Goal: Find specific page/section: Find specific page/section

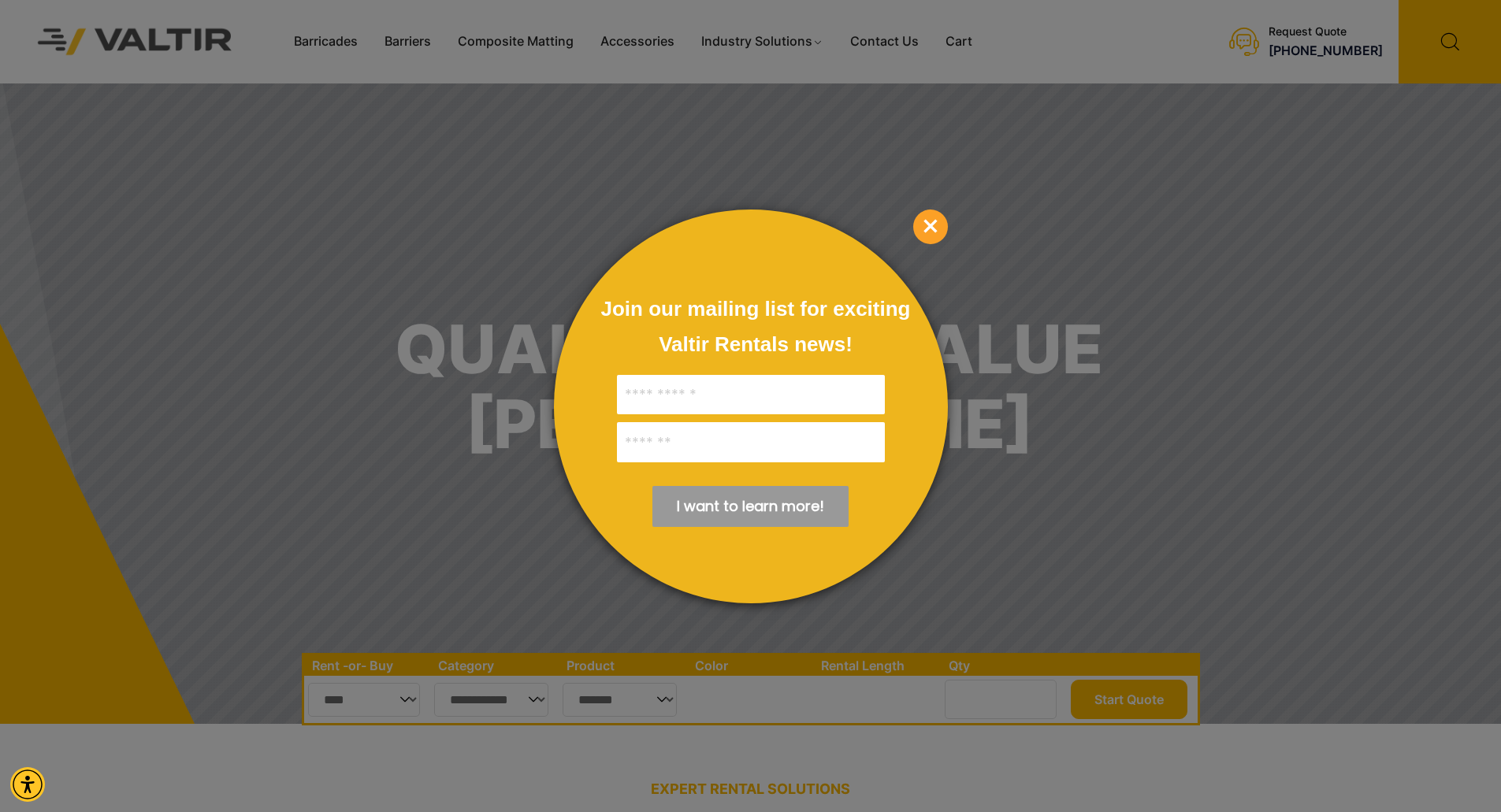
click at [927, 223] on span "×" at bounding box center [930, 227] width 35 height 35
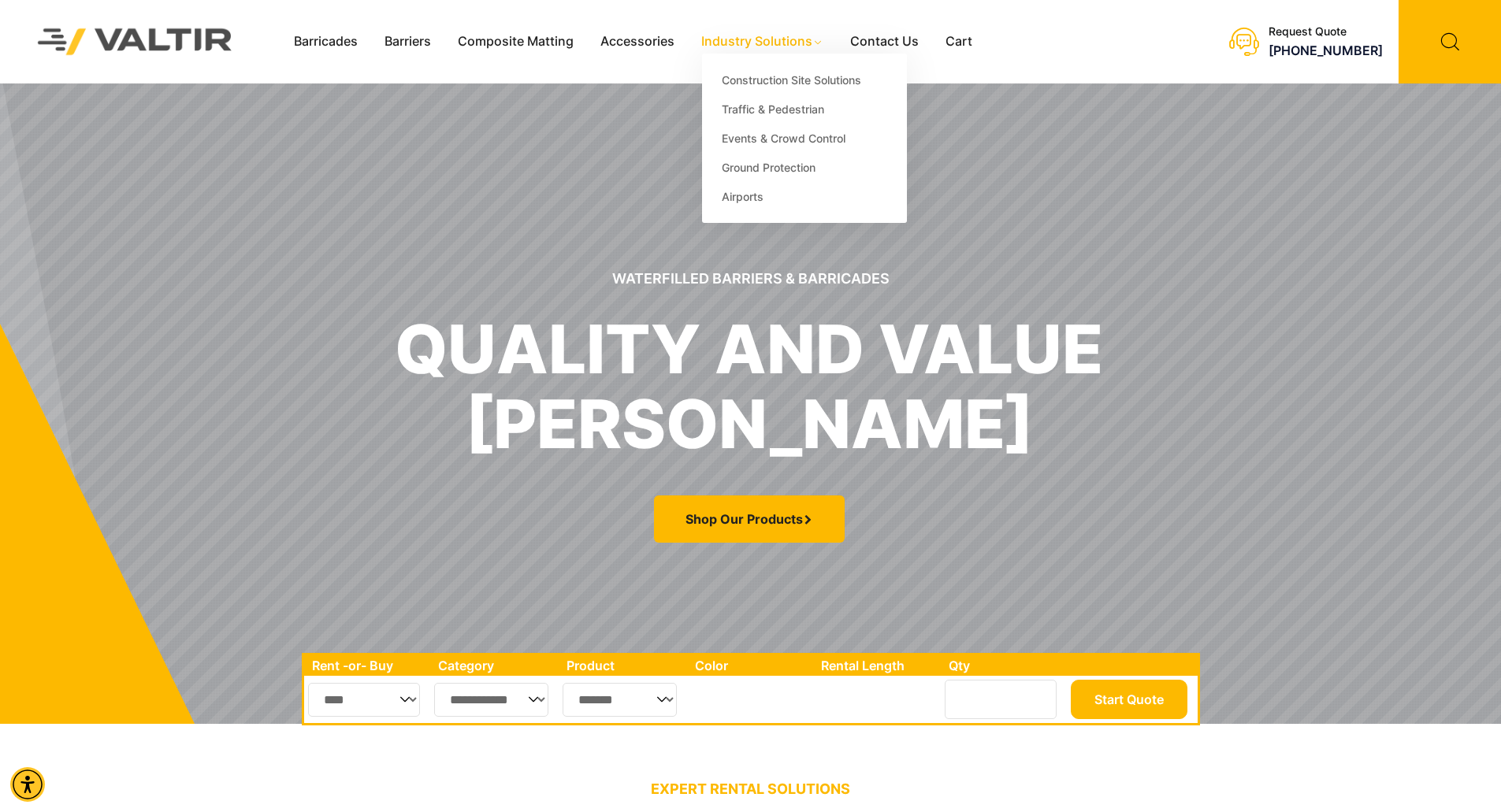
click at [791, 41] on link "Industry Solutions" at bounding box center [762, 41] width 149 height 24
click at [787, 138] on link "Events & Crowd Control" at bounding box center [804, 138] width 205 height 29
